Goal: Task Accomplishment & Management: Use online tool/utility

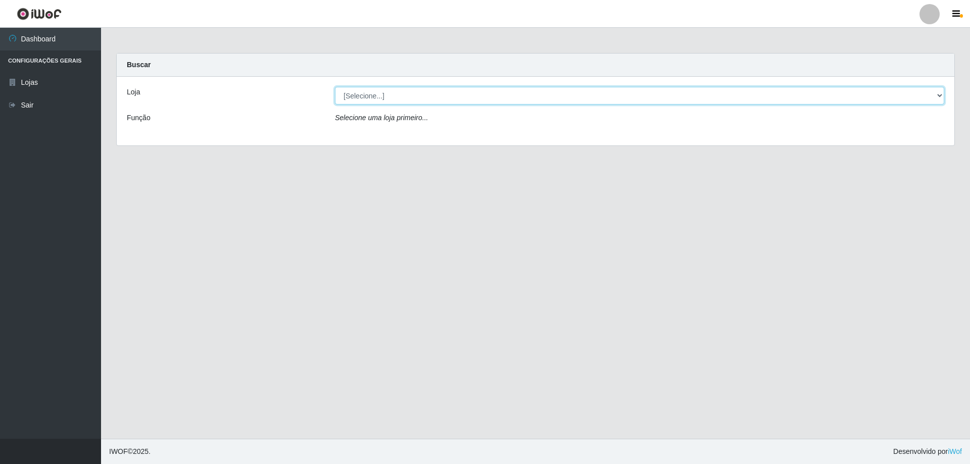
click at [415, 94] on select "[Selecione...] SuperShow Bis - Avenida 6 SuperShow [GEOGRAPHIC_DATA]" at bounding box center [639, 96] width 609 height 18
select select "60"
click at [335, 87] on select "[Selecione...] SuperShow Bis - Avenida 6 SuperShow [GEOGRAPHIC_DATA]" at bounding box center [639, 96] width 609 height 18
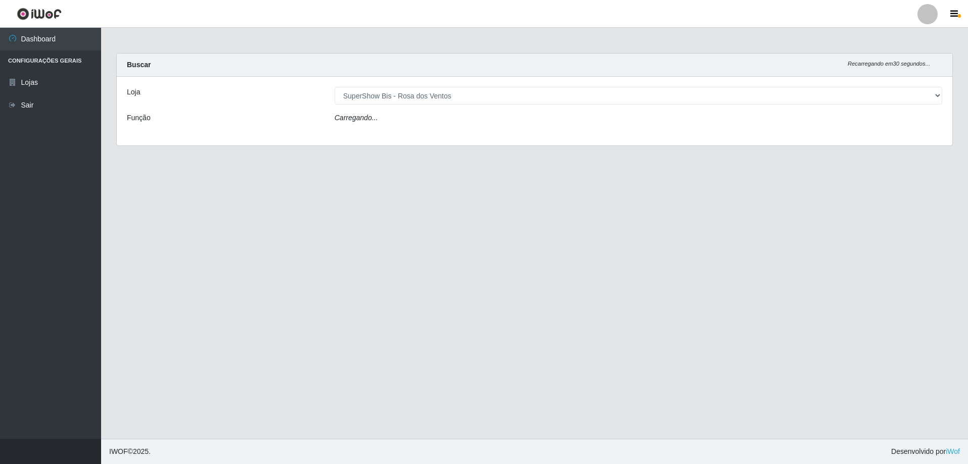
click at [417, 119] on div "Carregando..." at bounding box center [638, 120] width 623 height 15
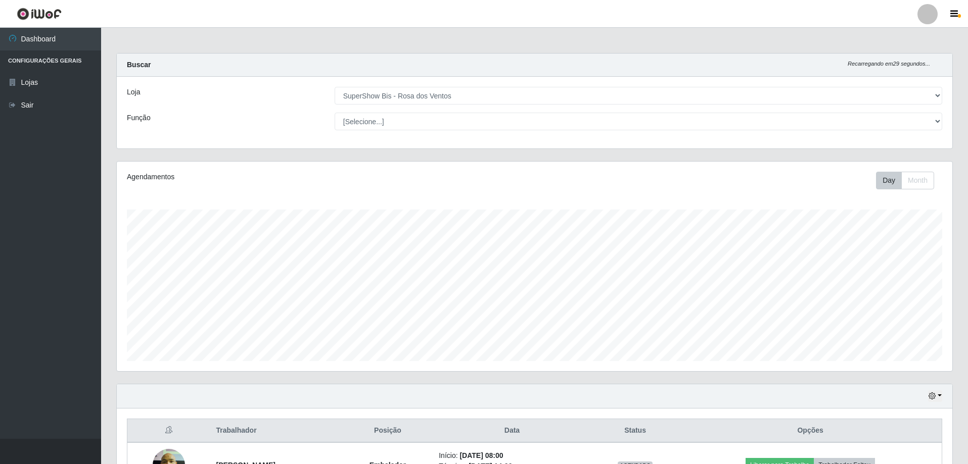
scroll to position [210, 835]
click at [424, 119] on select "[Selecione...] ASG ASG + ASG ++ Auxiliar de Cozinha Balconista de Açougue Balco…" at bounding box center [638, 122] width 607 height 18
select select "1"
click at [335, 113] on select "[Selecione...] ASG ASG + ASG ++ Auxiliar de Cozinha Balconista de Açougue Balco…" at bounding box center [638, 122] width 607 height 18
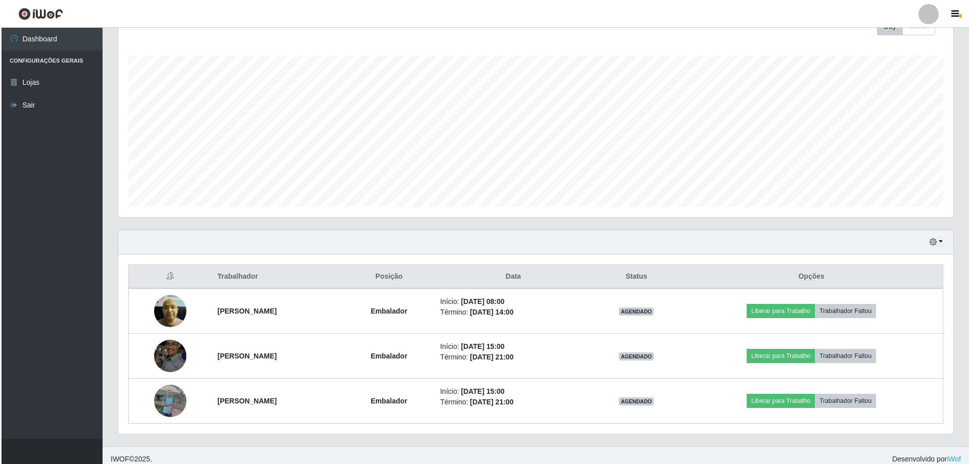
scroll to position [162, 0]
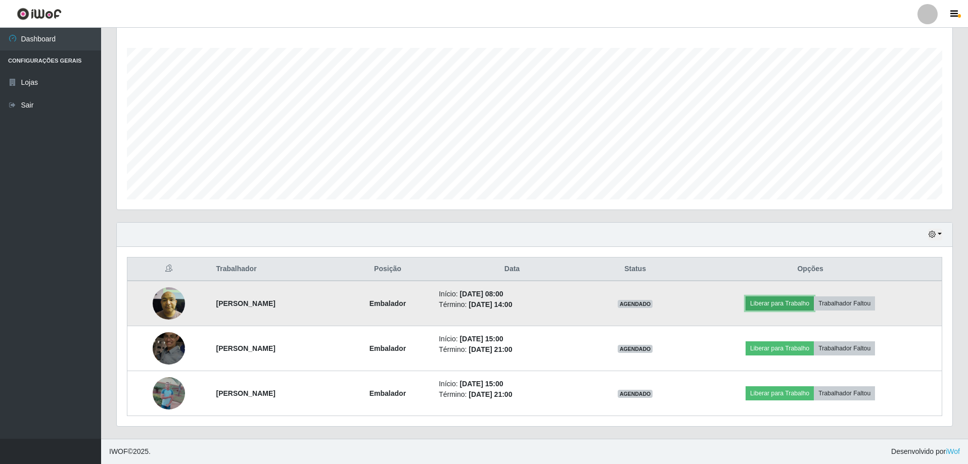
click at [794, 304] on button "Liberar para Trabalho" at bounding box center [779, 304] width 68 height 14
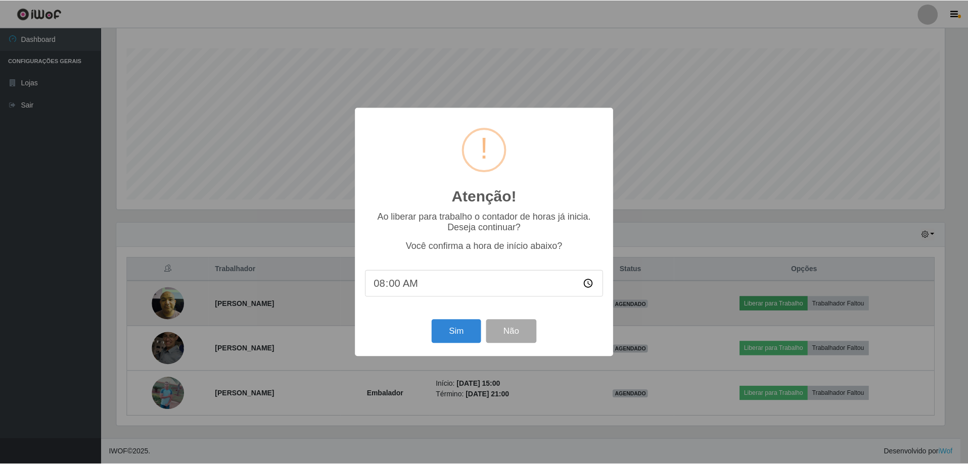
scroll to position [210, 830]
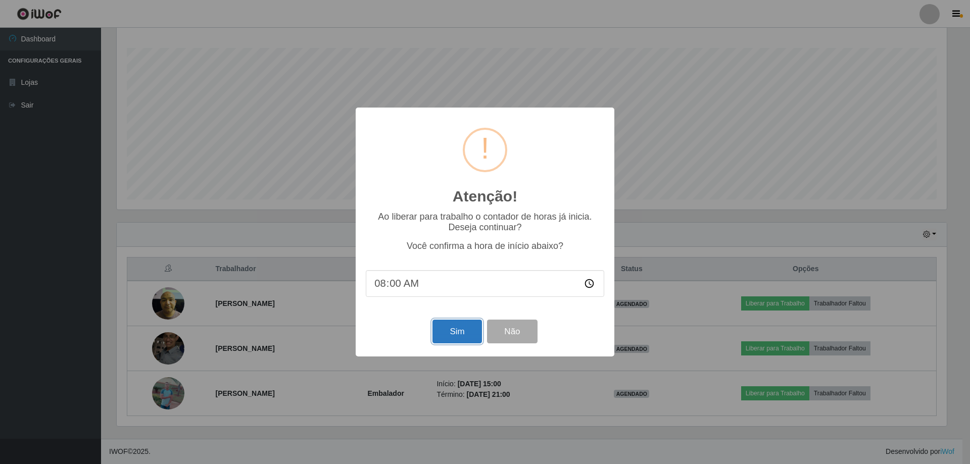
click at [473, 336] on button "Sim" at bounding box center [457, 332] width 49 height 24
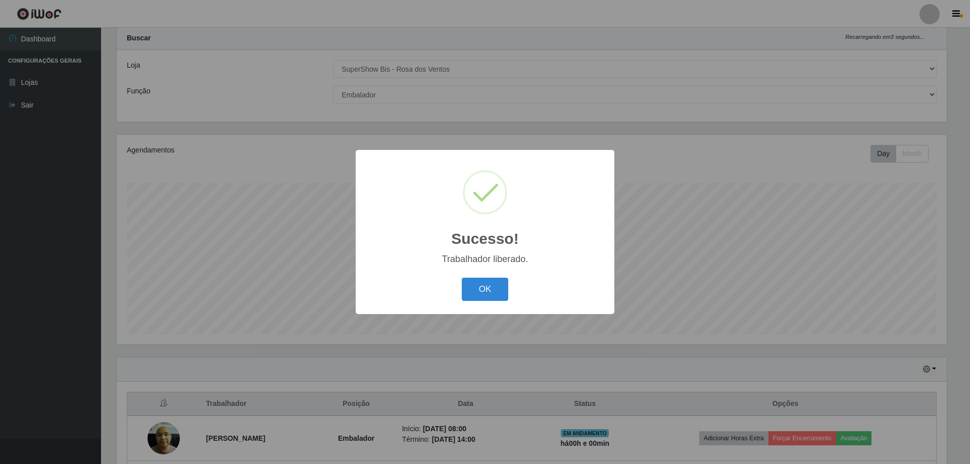
click at [481, 277] on div "OK Cancel" at bounding box center [485, 289] width 239 height 29
click at [485, 285] on button "OK" at bounding box center [485, 290] width 47 height 24
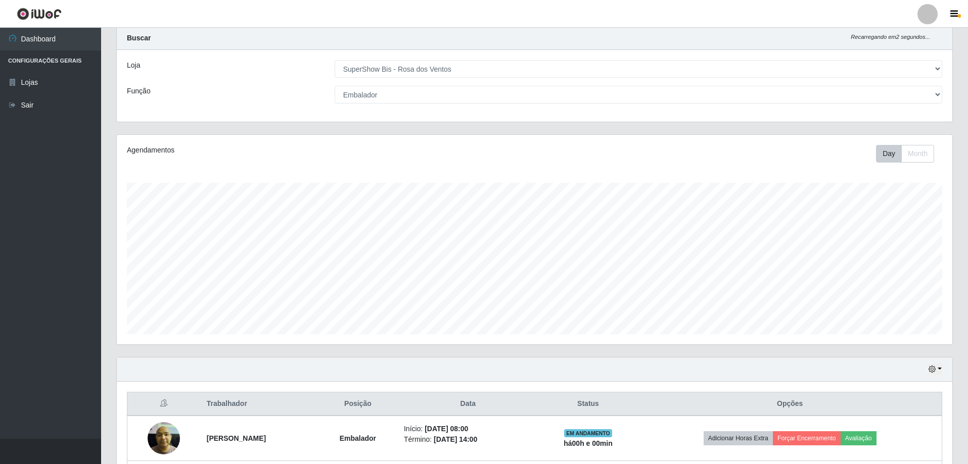
scroll to position [210, 835]
